Goal: Task Accomplishment & Management: Use online tool/utility

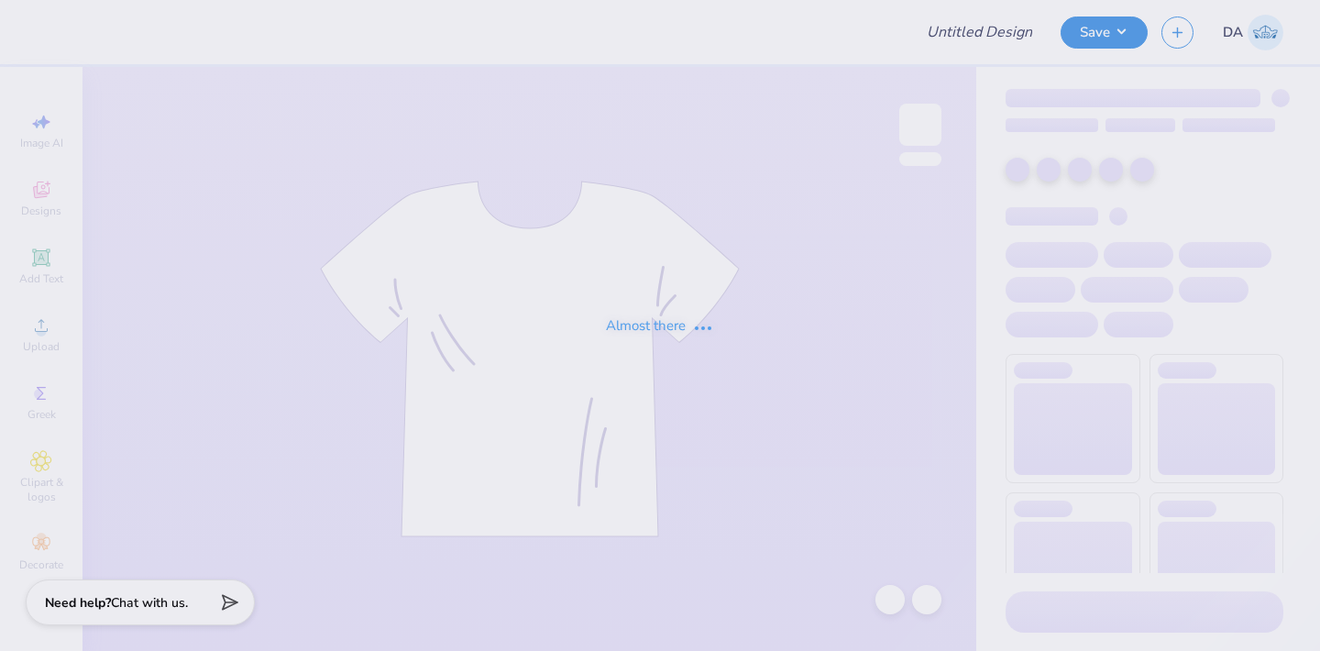
type input "SK Group Link"
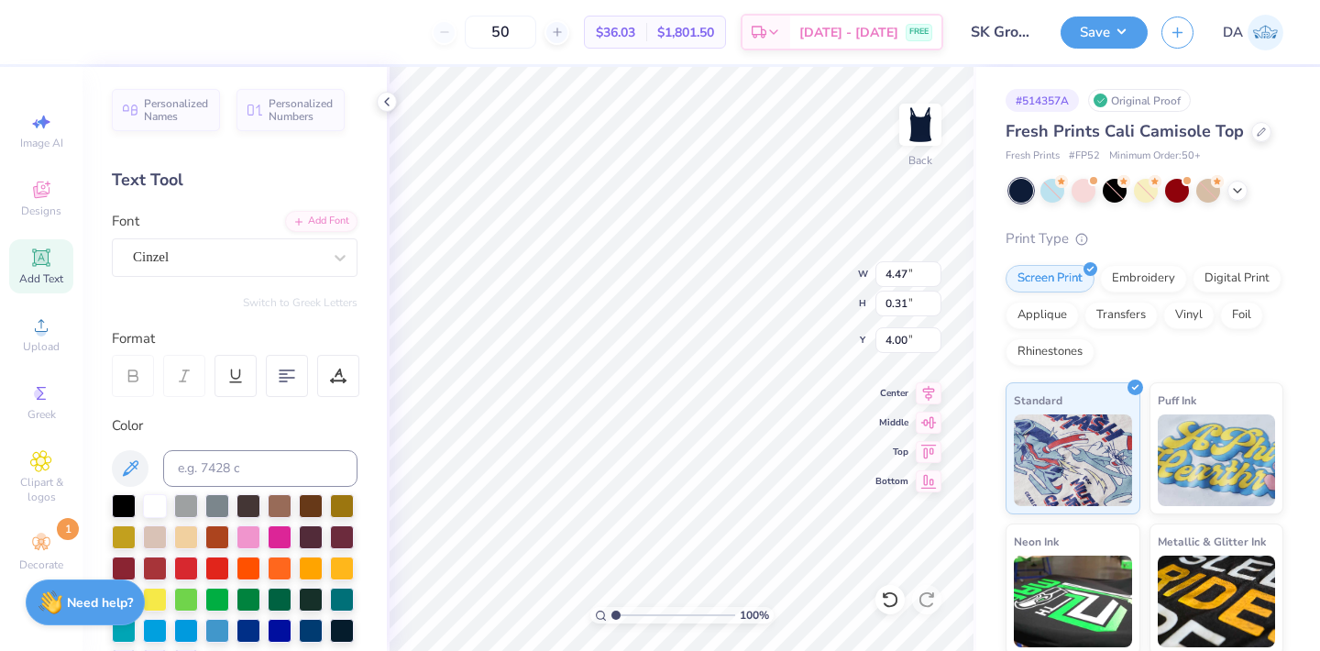
scroll to position [0, 4]
type textarea "One heart, One way"
click at [1113, 26] on button "Save" at bounding box center [1104, 30] width 87 height 32
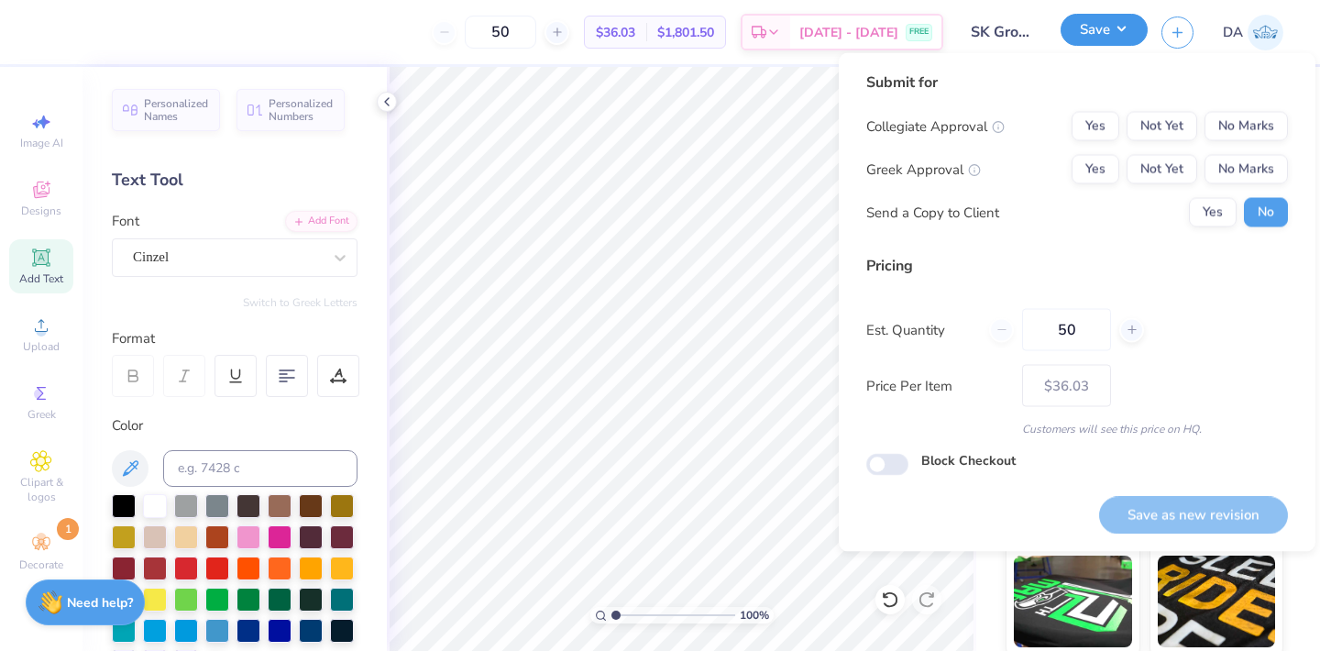
type input "4.55"
type input "0.36"
type input "3.97"
click at [1249, 128] on button "No Marks" at bounding box center [1246, 126] width 83 height 29
click at [1097, 170] on button "Yes" at bounding box center [1096, 169] width 48 height 29
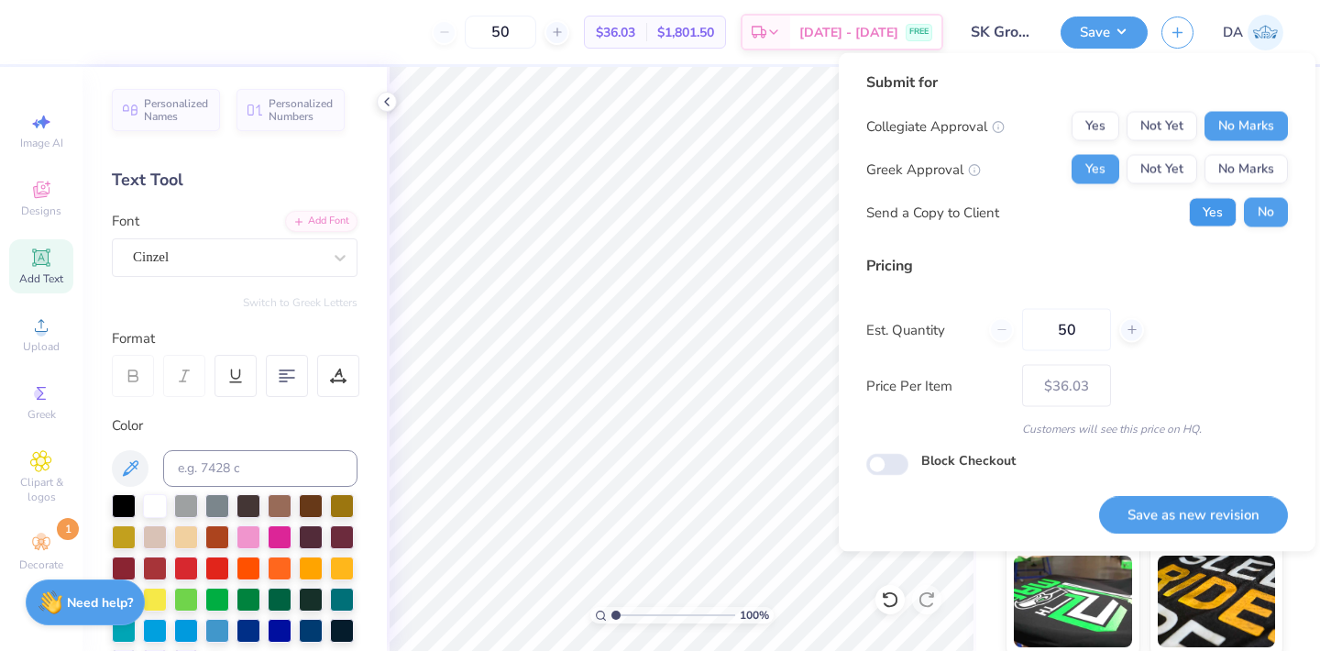
click at [1207, 221] on button "Yes" at bounding box center [1213, 212] width 48 height 29
click at [1181, 514] on button "Save as new revision" at bounding box center [1193, 515] width 189 height 38
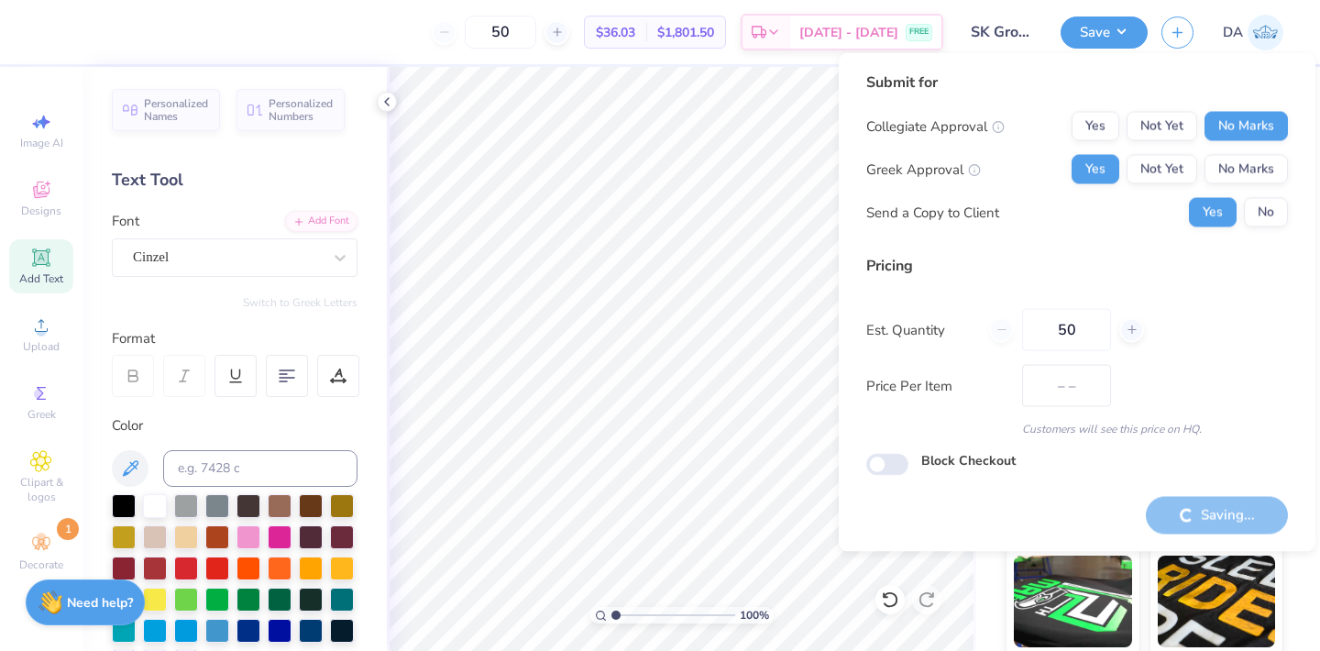
type input "$36.03"
type input "5.66"
type input "1.76"
type input "1.30"
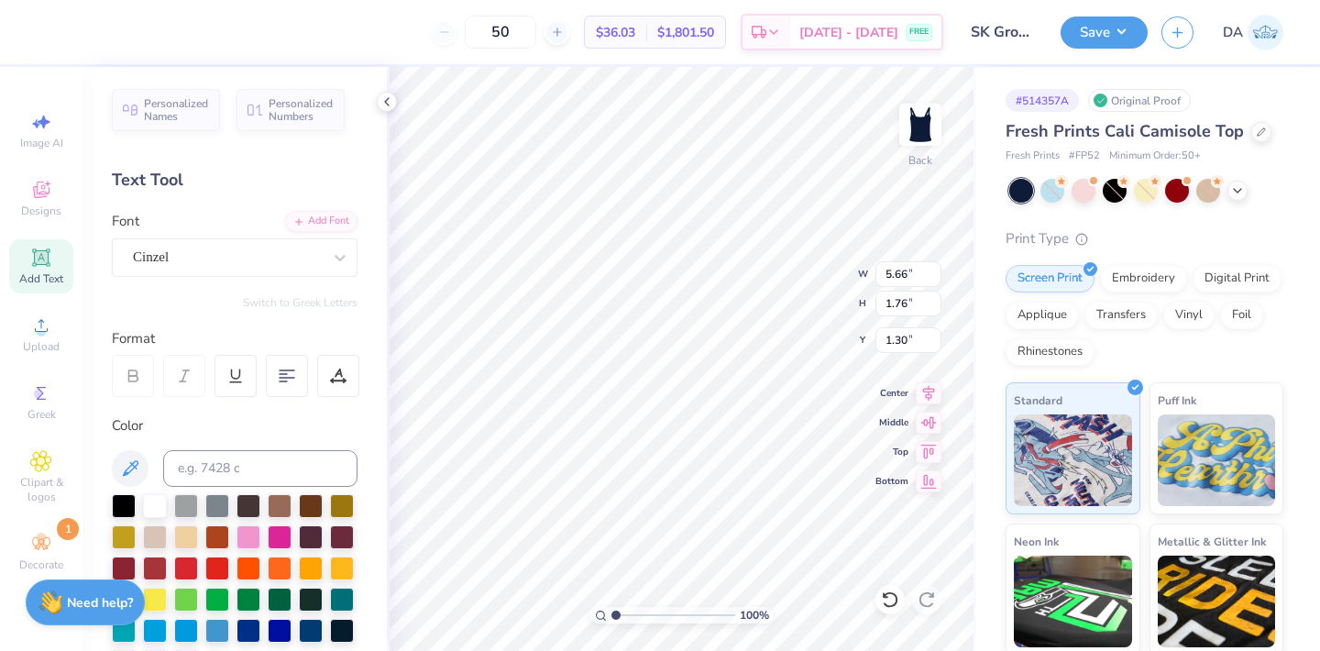
type textarea "Sigmga Kappa"
click at [1104, 33] on button "Save" at bounding box center [1104, 30] width 87 height 32
type input "6.26"
type input "1.87"
type input "1.25"
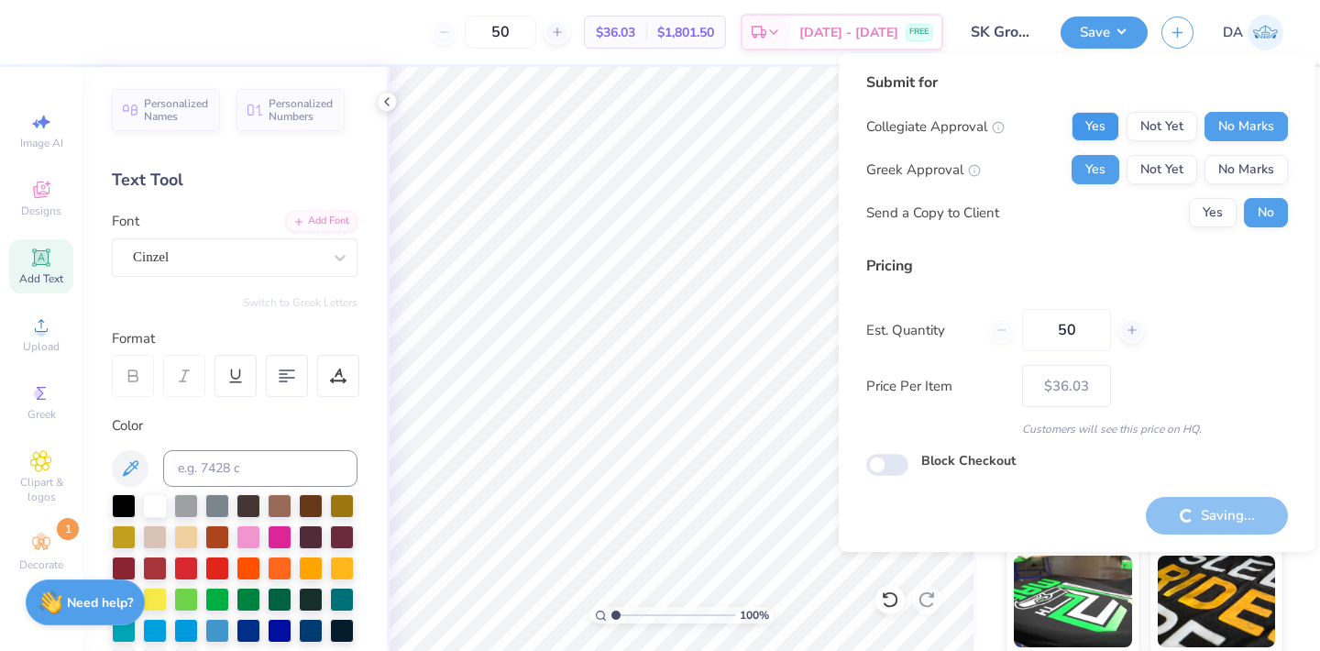
click at [1103, 125] on body "50 $36.03 Per Item $1,801.50 Total Est. Delivery Sep 29 - Oct 2 FREE Design Tit…" at bounding box center [660, 325] width 1320 height 651
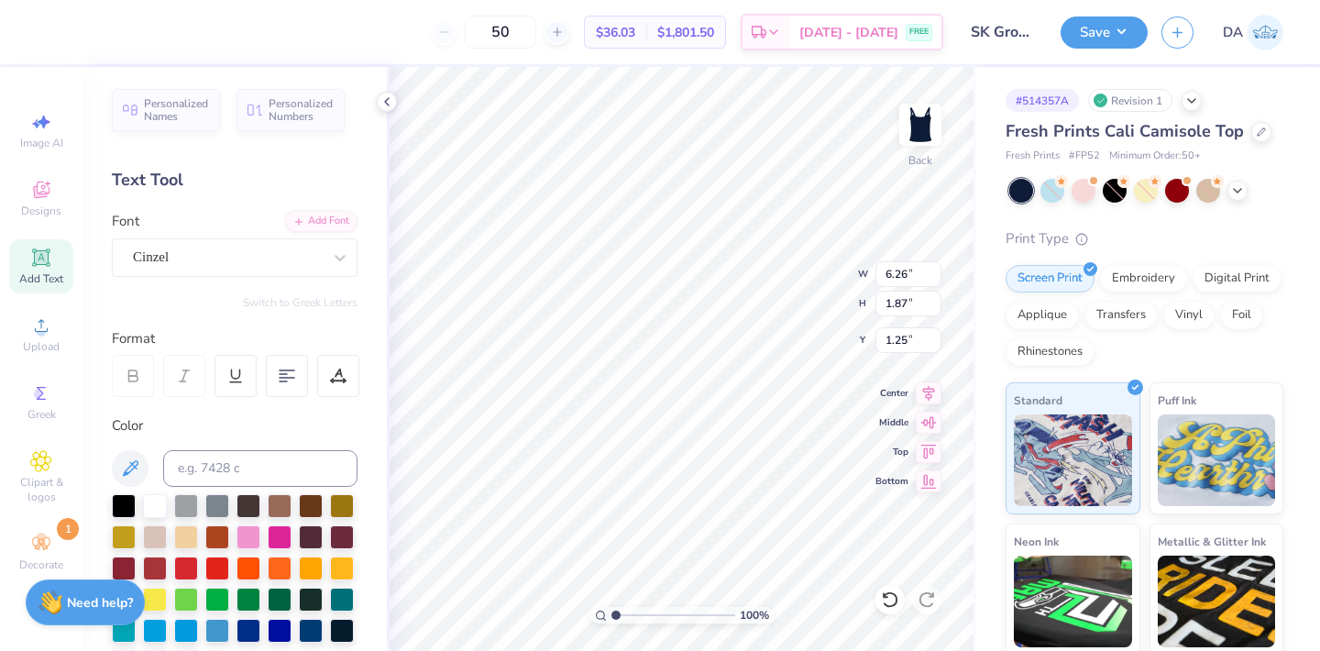
scroll to position [0, 3]
type textarea "Sigma Kappa"
click at [1094, 37] on button "Save" at bounding box center [1104, 30] width 87 height 32
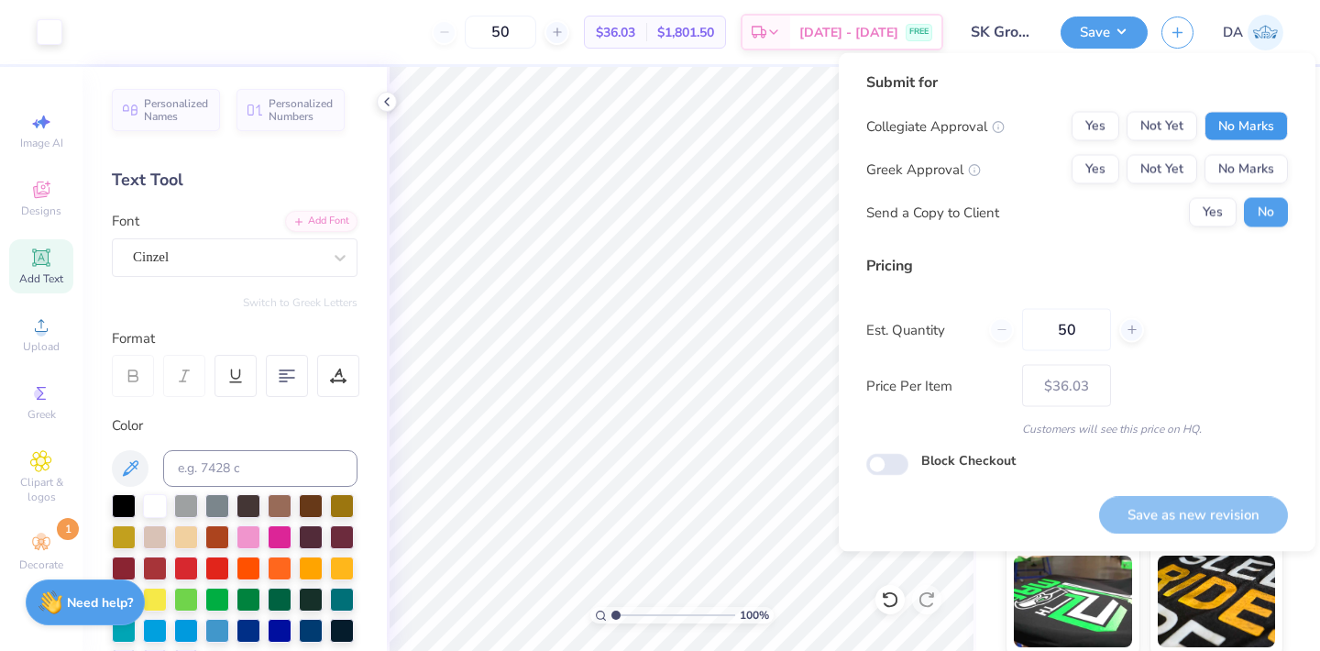
click at [1224, 128] on button "No Marks" at bounding box center [1246, 126] width 83 height 29
click at [1096, 159] on button "Yes" at bounding box center [1096, 169] width 48 height 29
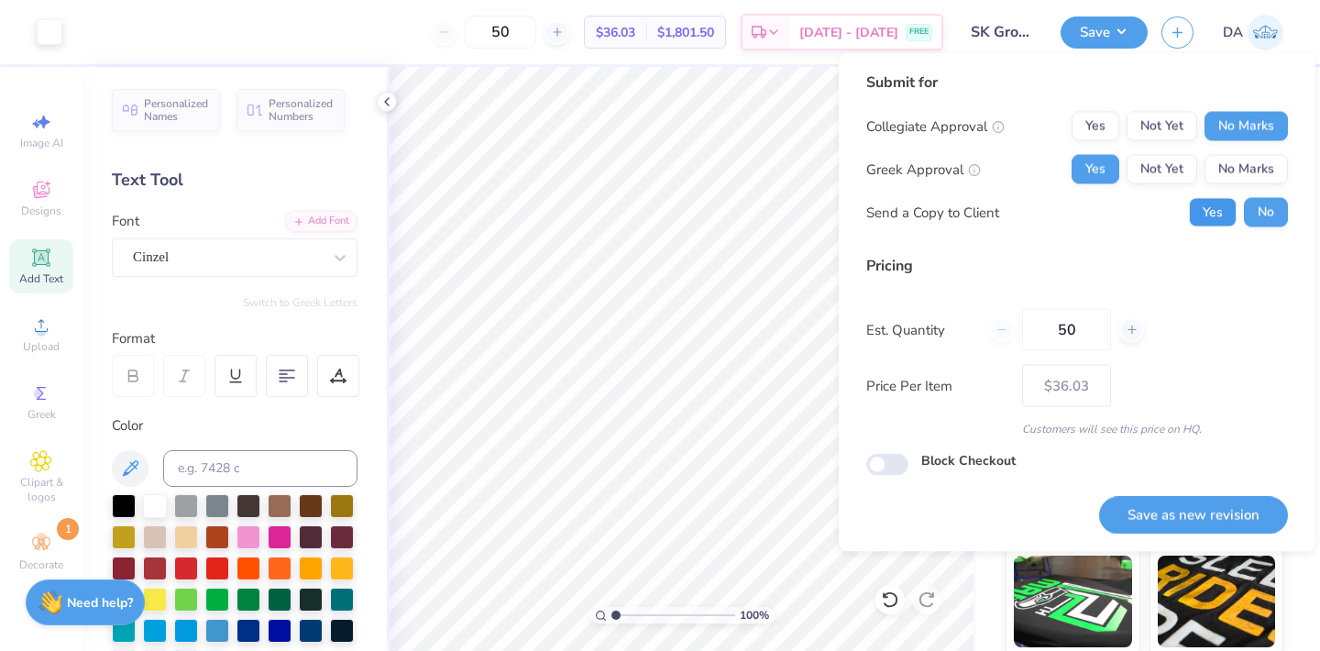
click at [1194, 204] on button "Yes" at bounding box center [1213, 212] width 48 height 29
click at [1158, 519] on button "Save as new revision" at bounding box center [1193, 515] width 189 height 38
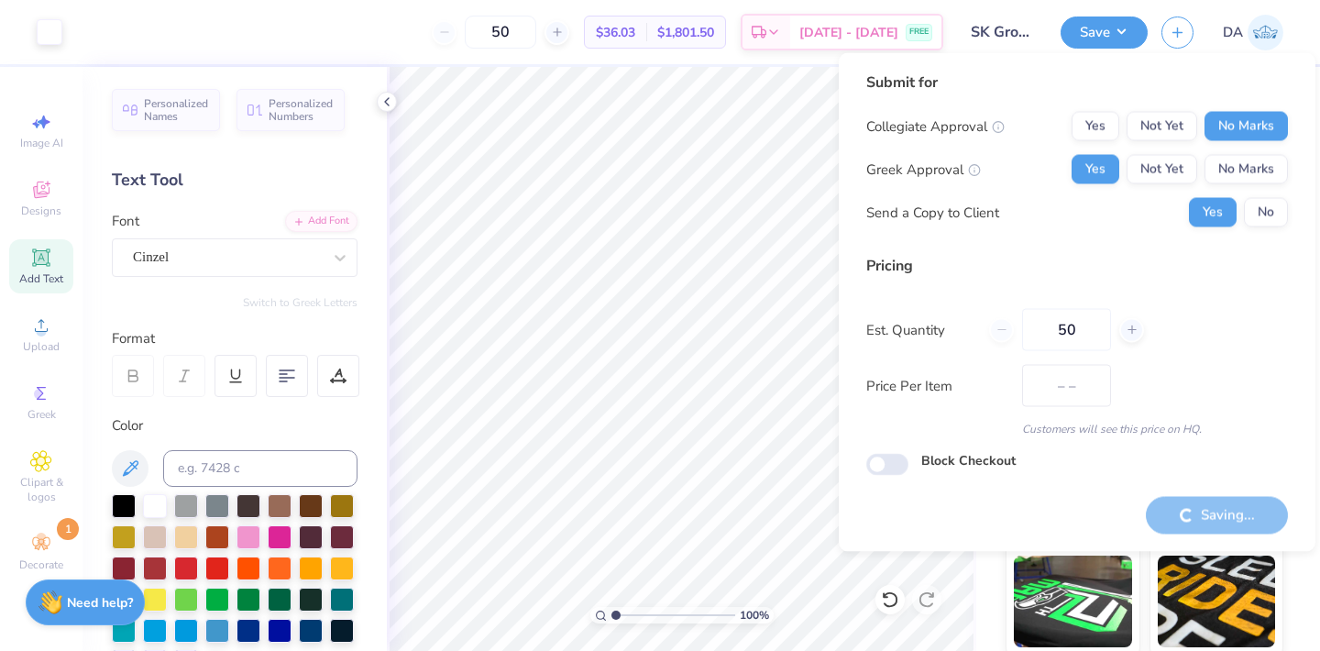
type input "$36.03"
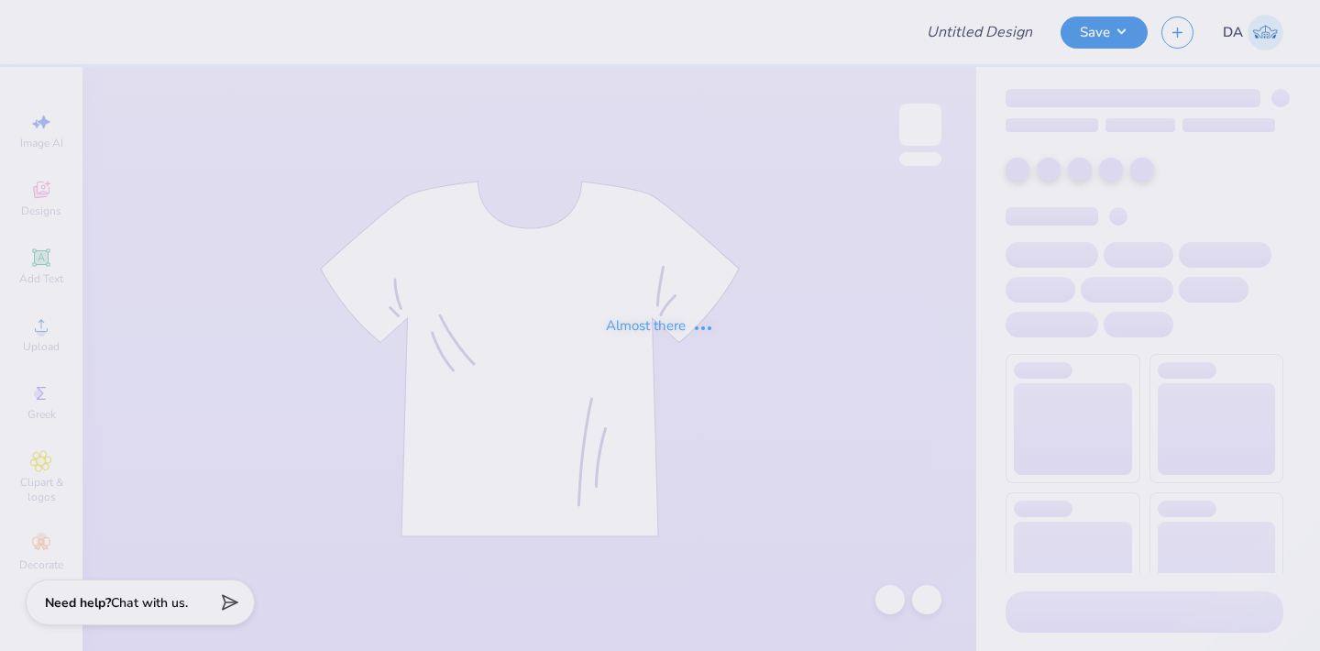
type input "Dance baby tee"
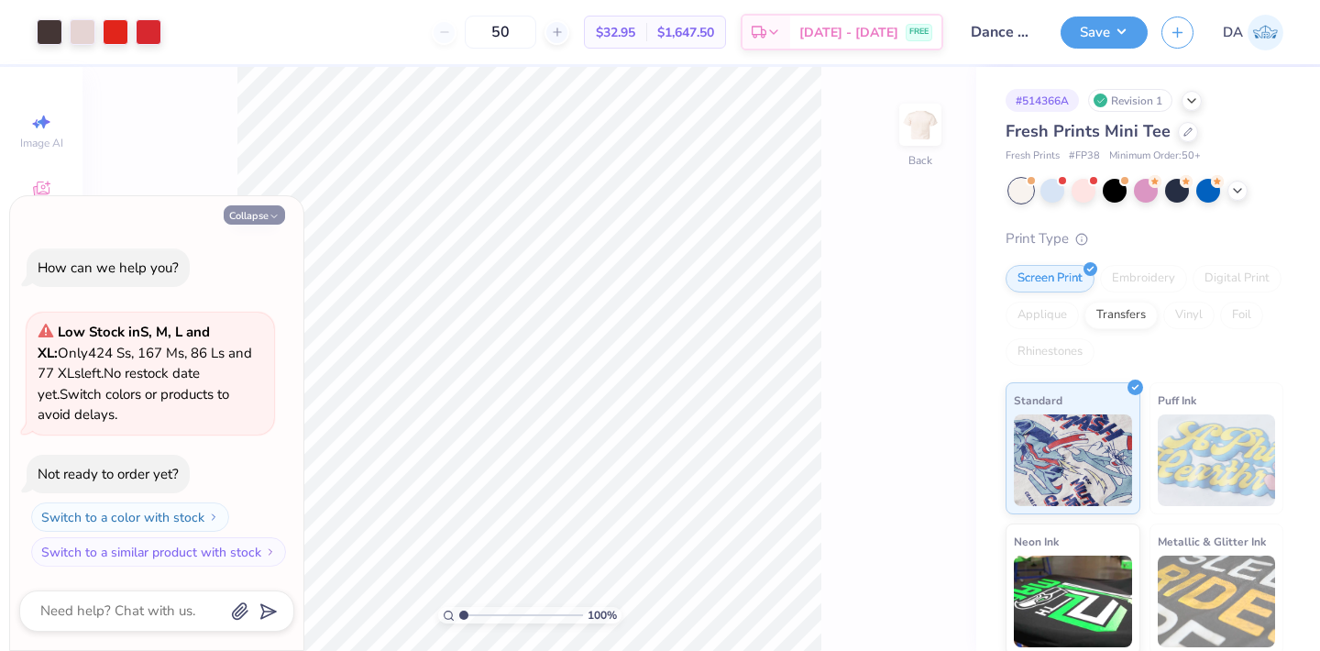
click at [270, 213] on icon "button" at bounding box center [274, 216] width 11 height 11
type textarea "x"
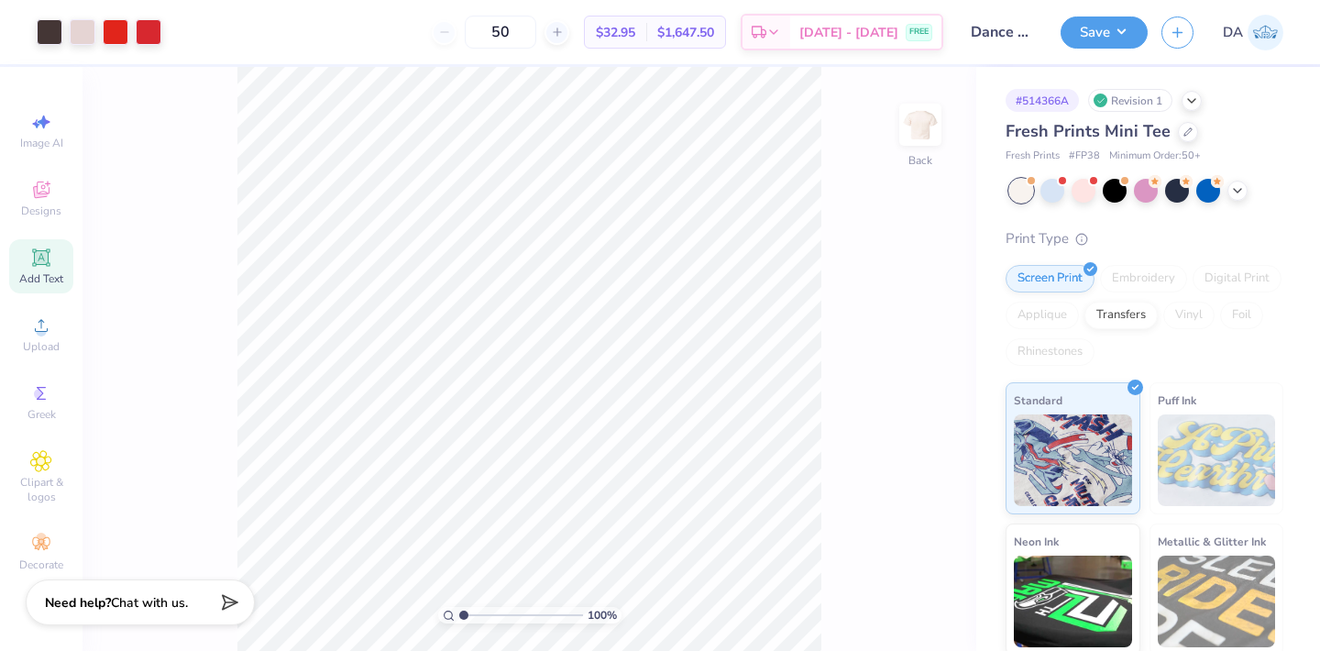
click at [34, 281] on span "Add Text" at bounding box center [41, 278] width 44 height 15
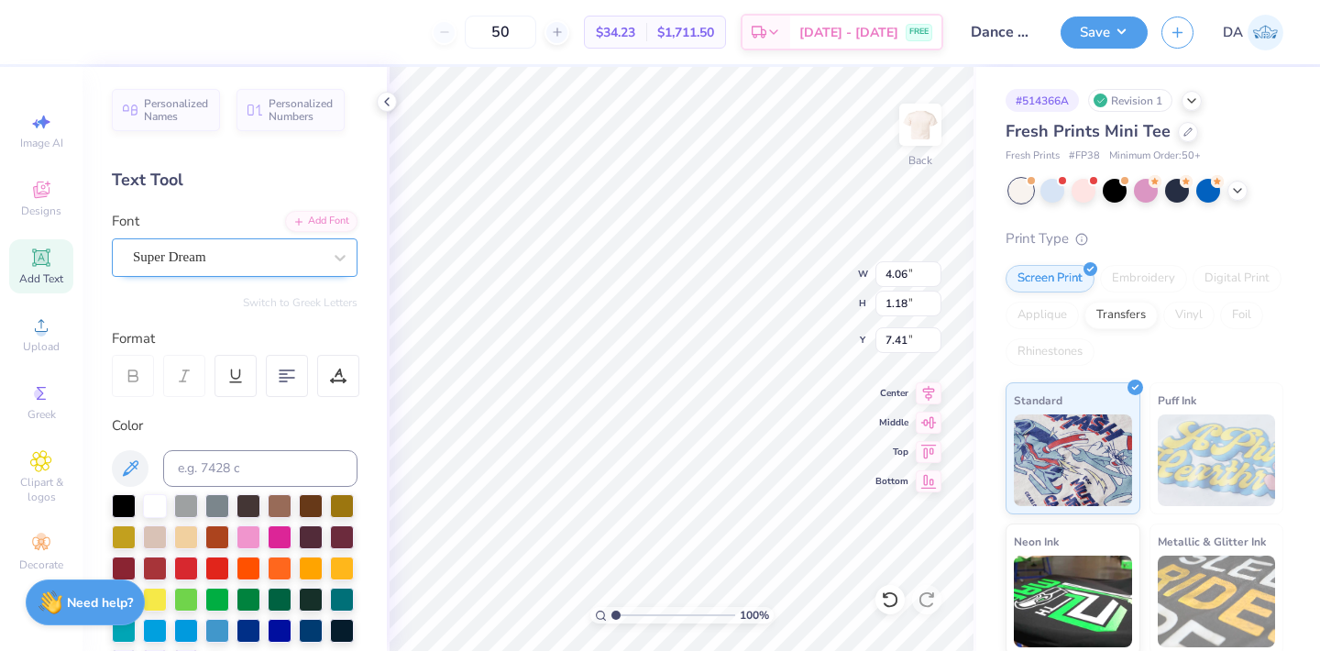
type textarea "™"
click at [228, 257] on div "Super Dream" at bounding box center [227, 257] width 193 height 28
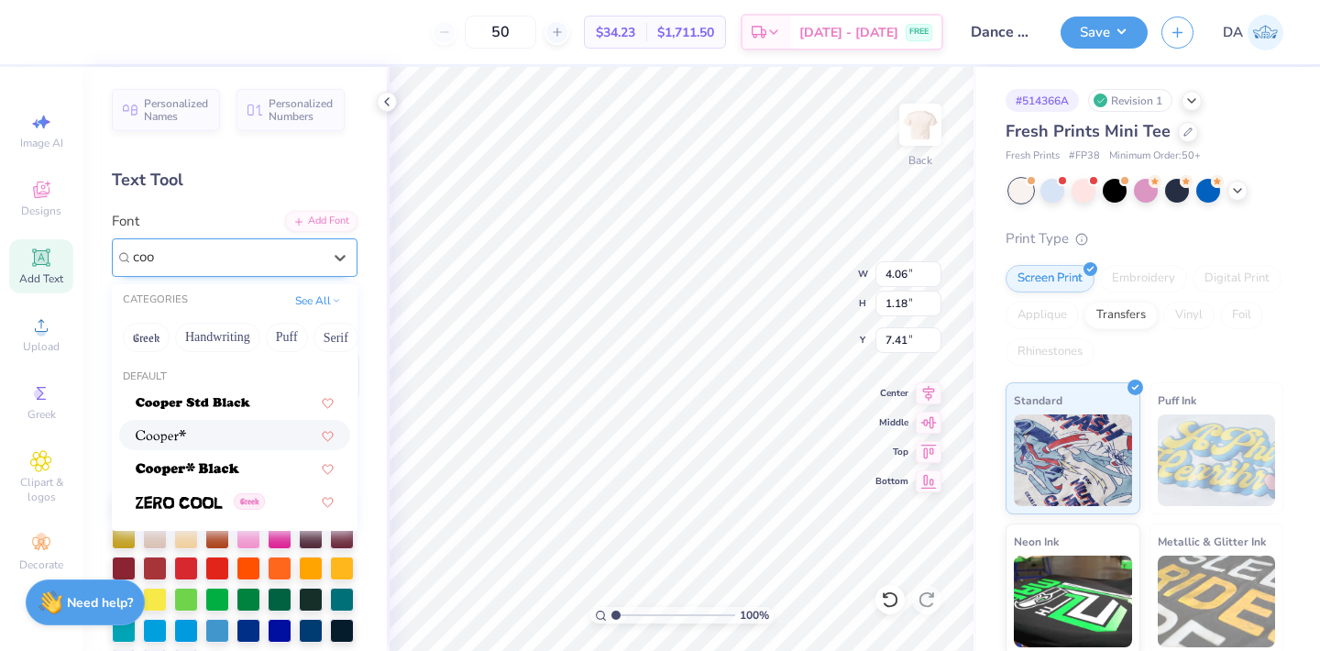
click at [160, 424] on div at bounding box center [234, 435] width 231 height 30
type input "coo"
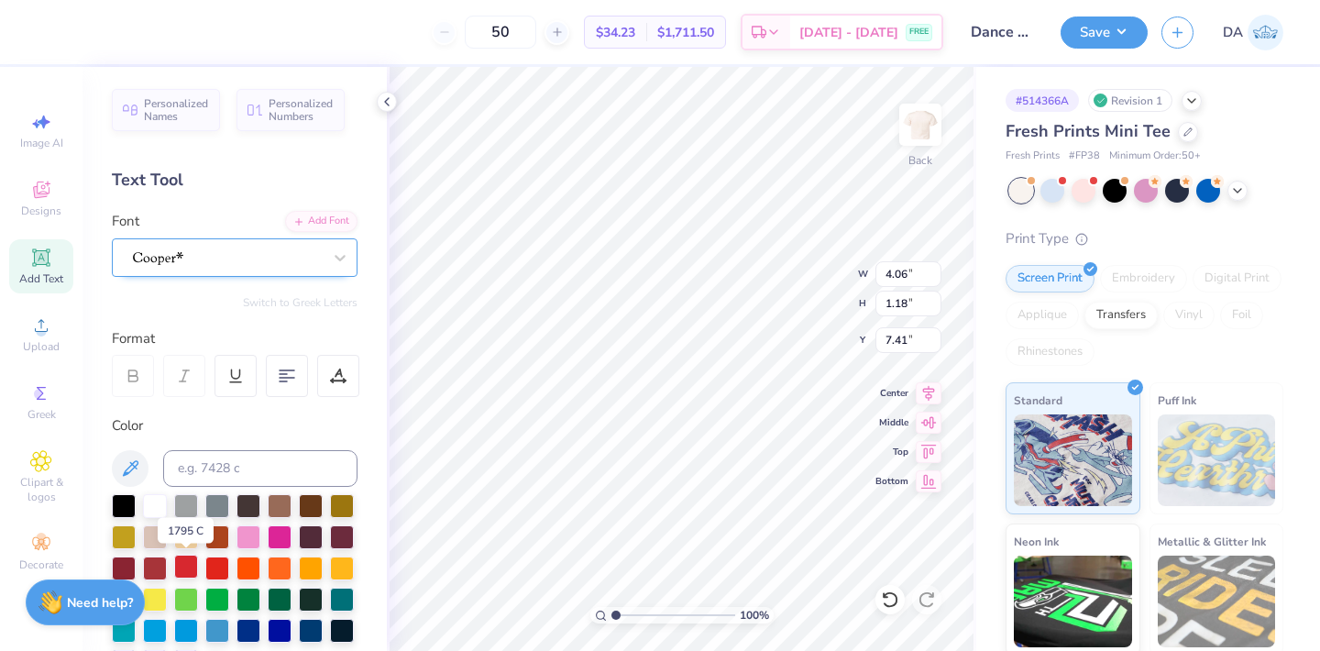
click at [185, 564] on div at bounding box center [186, 567] width 24 height 24
type input "0.58"
type input "0.31"
type input "8.04"
type input "2.14"
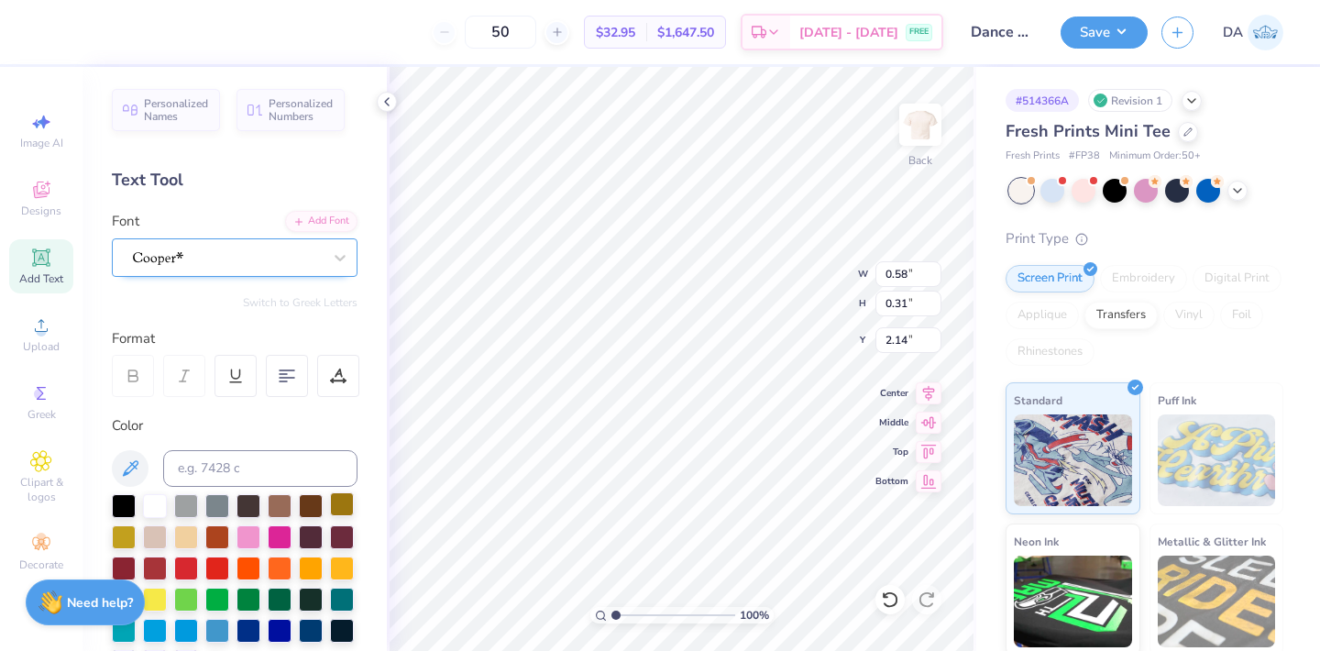
type input "7.29"
type input "5.65"
type input "2.04"
type textarea "C of C"
type input "2.10"
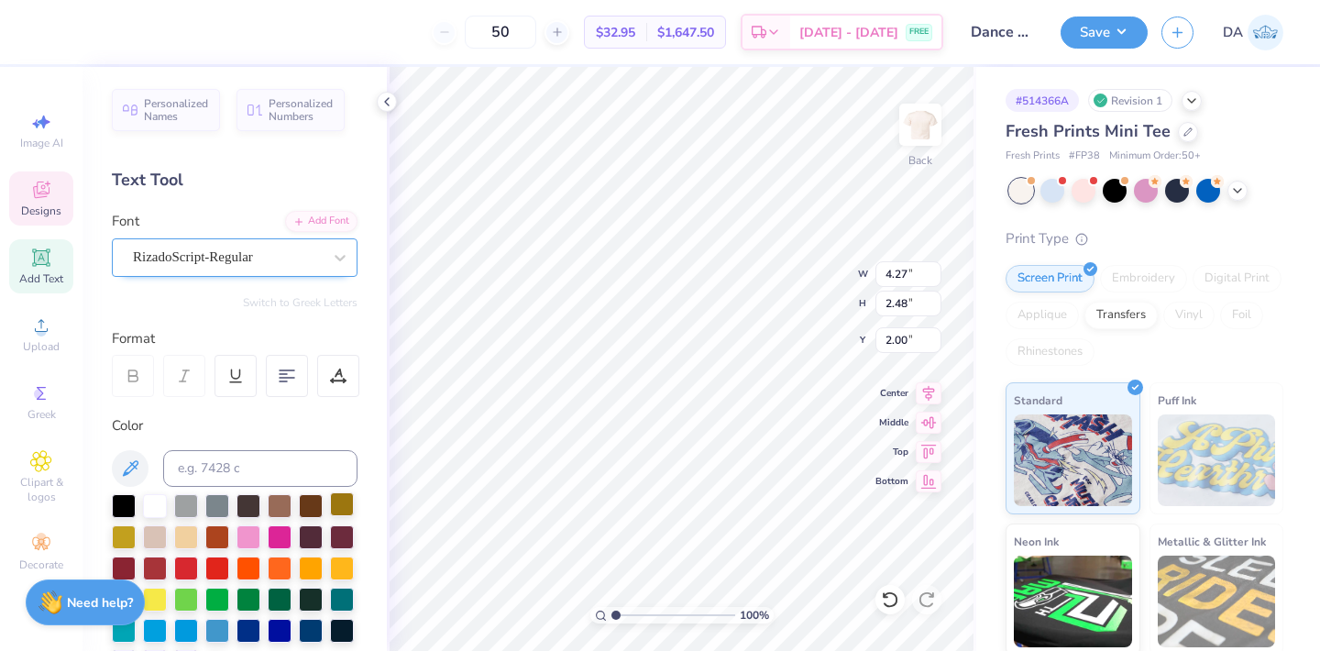
scroll to position [0, 1]
type input "3.34"
type input "0.58"
type input "0.31"
type input "1.73"
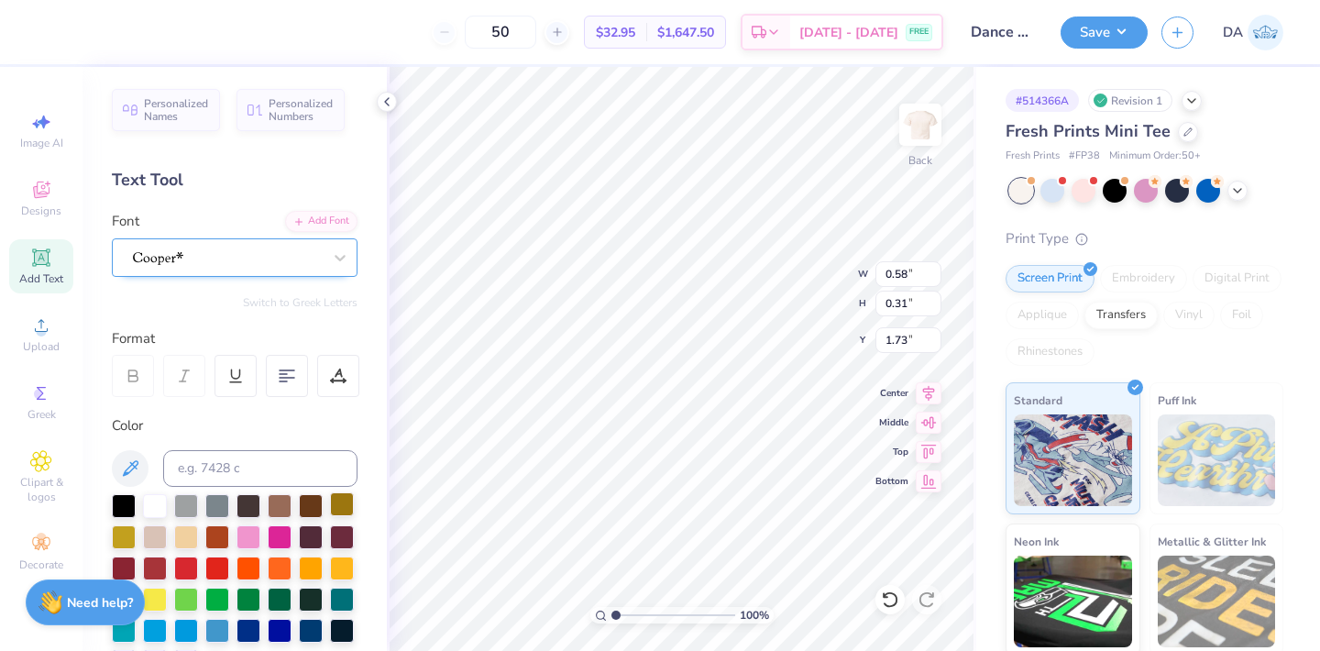
type input "4.27"
type input "2.48"
type input "2.10"
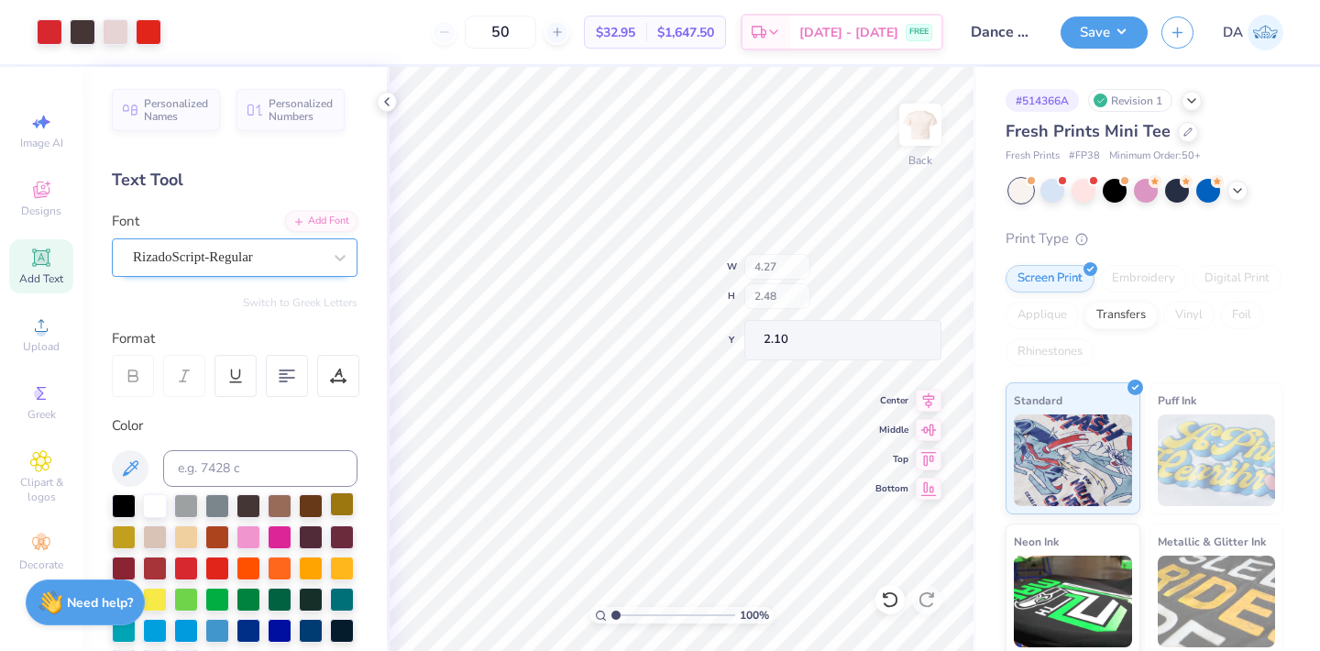
click at [804, 289] on div "100 % Back W 4.27 H 2.48 Y 2.10 Center Middle Top Bottom" at bounding box center [682, 359] width 590 height 584
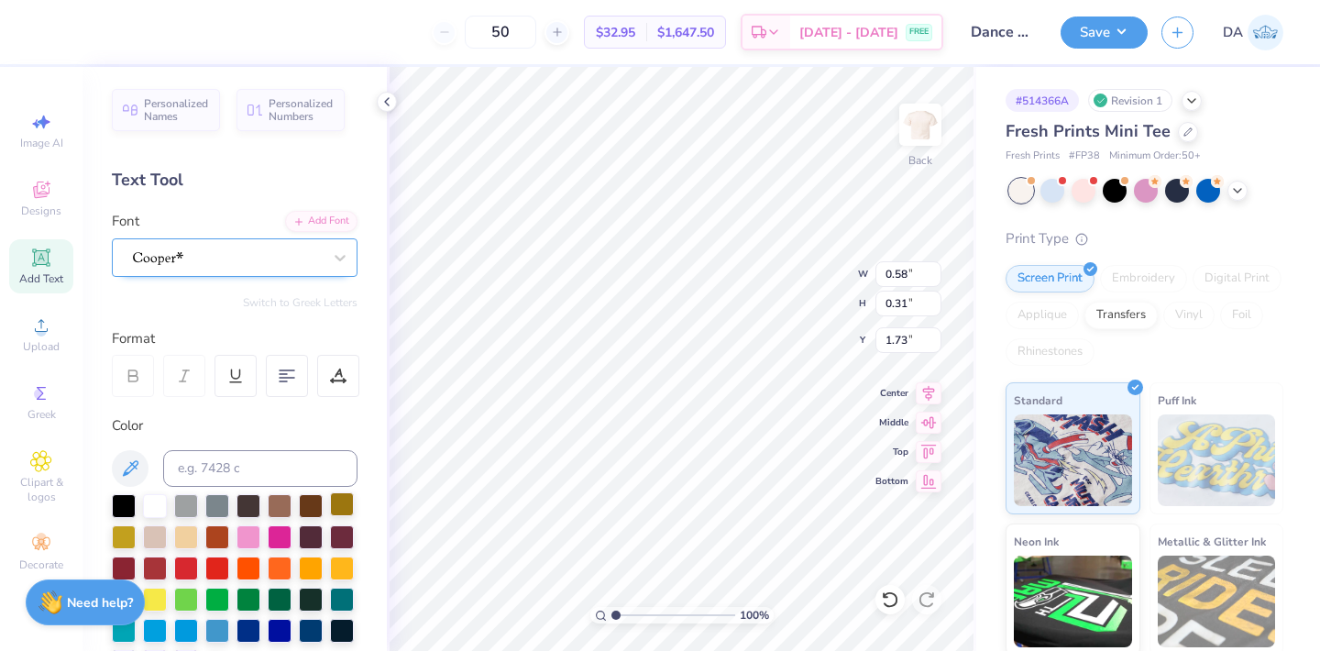
type input "1.95"
type input "0.60"
type input "0.32"
type input "0.43"
type input "0.23"
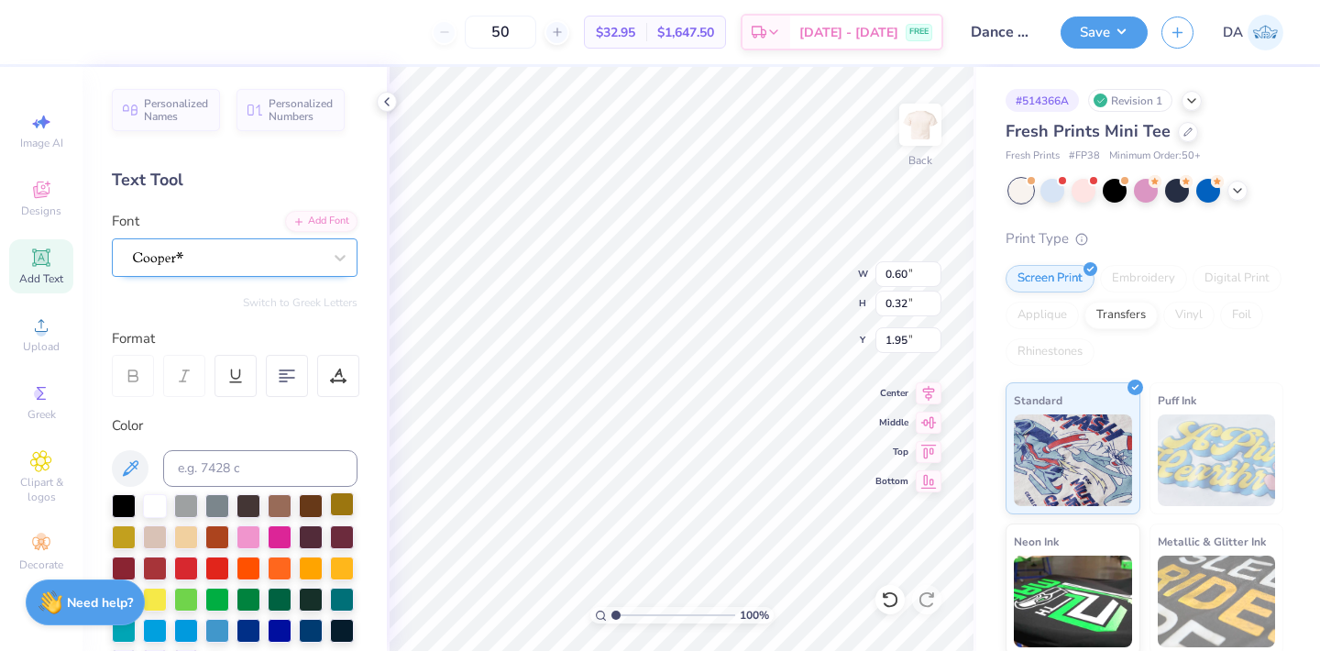
type input "2.04"
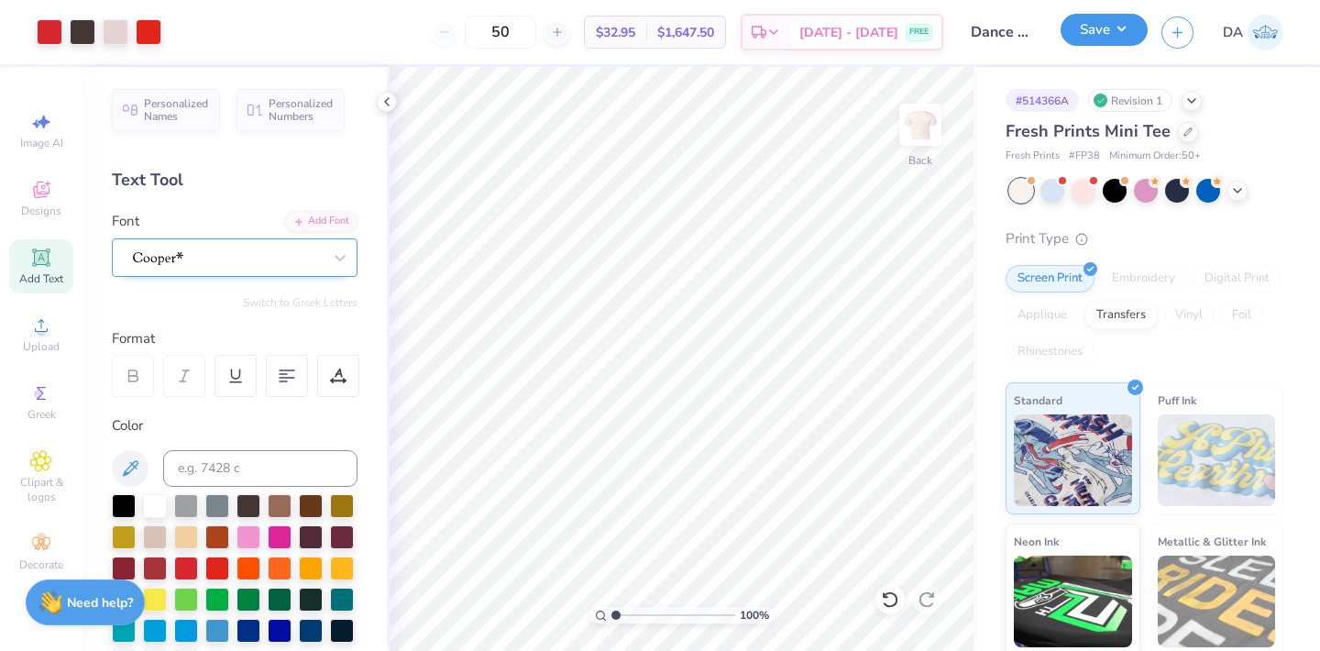
click at [1077, 28] on button "Save" at bounding box center [1104, 30] width 87 height 32
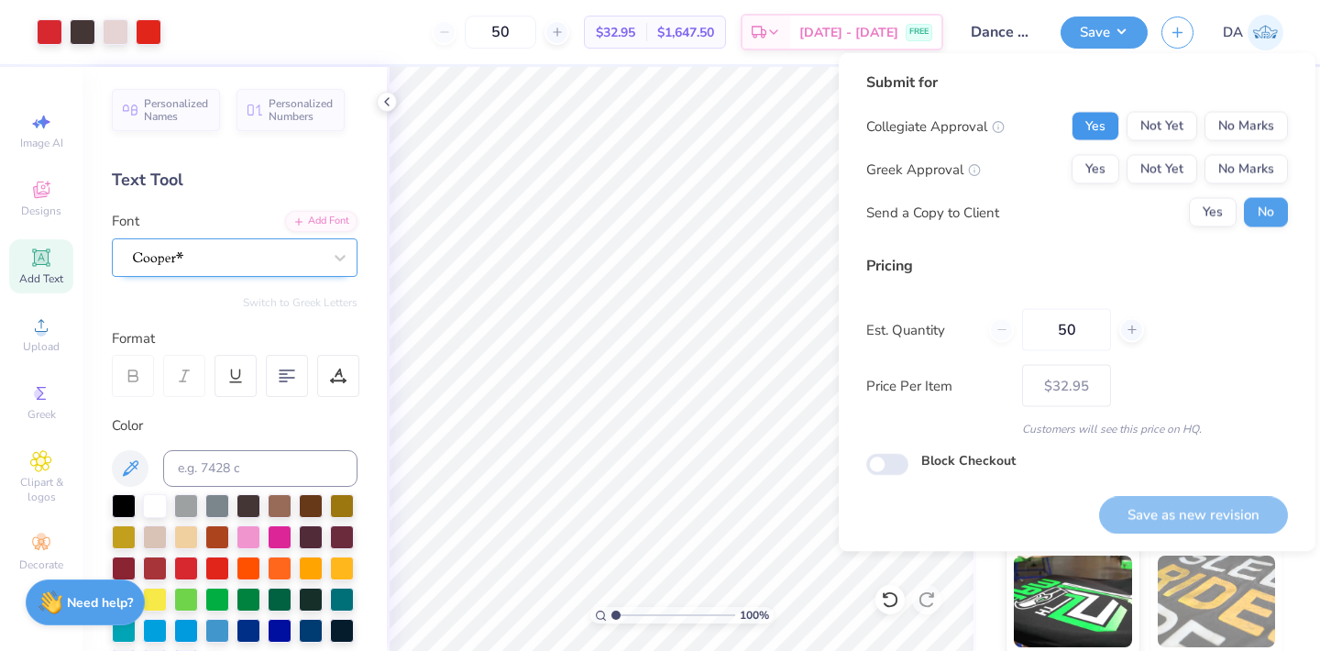
click at [1096, 121] on button "Yes" at bounding box center [1096, 126] width 48 height 29
click at [1241, 165] on button "No Marks" at bounding box center [1246, 169] width 83 height 29
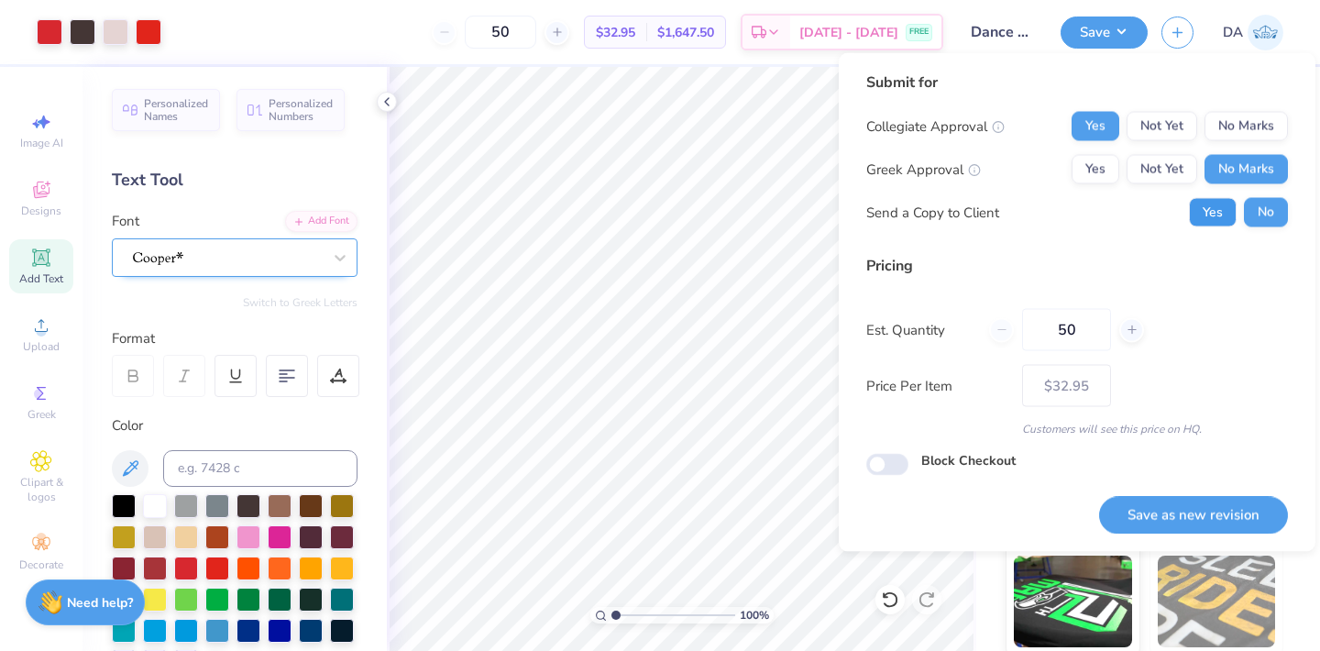
click at [1214, 202] on button "Yes" at bounding box center [1213, 212] width 48 height 29
click at [1167, 505] on button "Save as new revision" at bounding box center [1193, 515] width 189 height 38
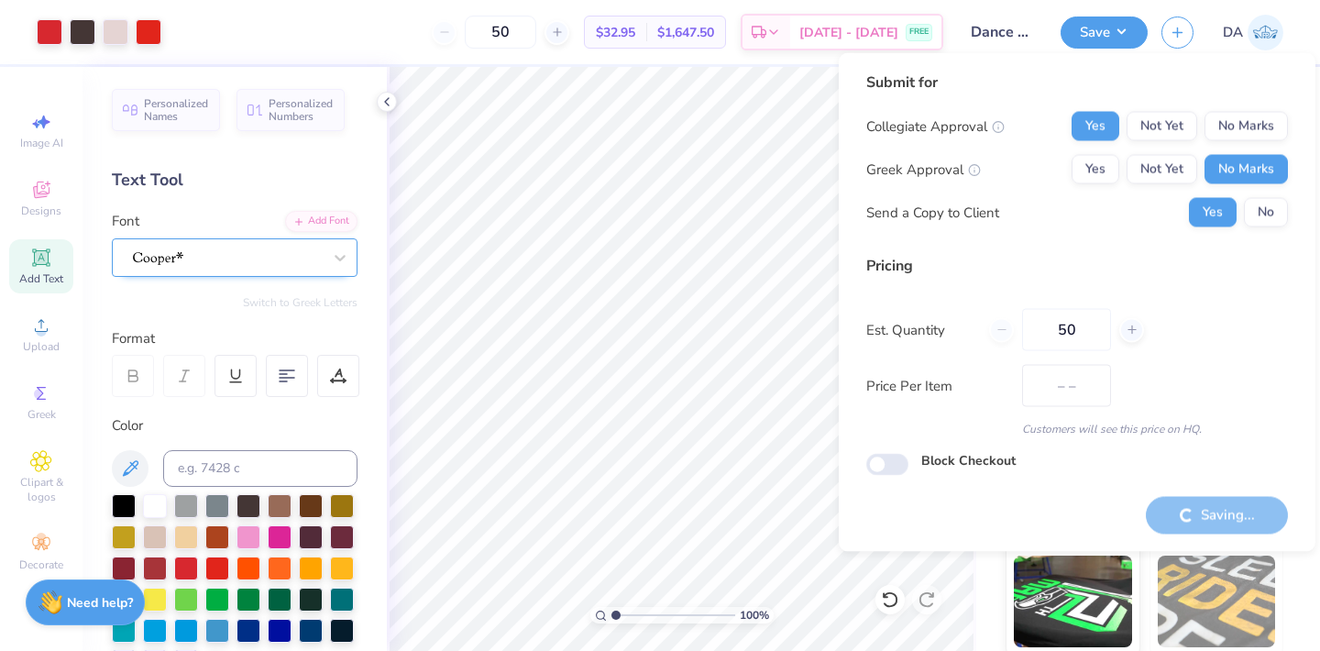
type input "$32.95"
